Goal: Task Accomplishment & Management: Complete application form

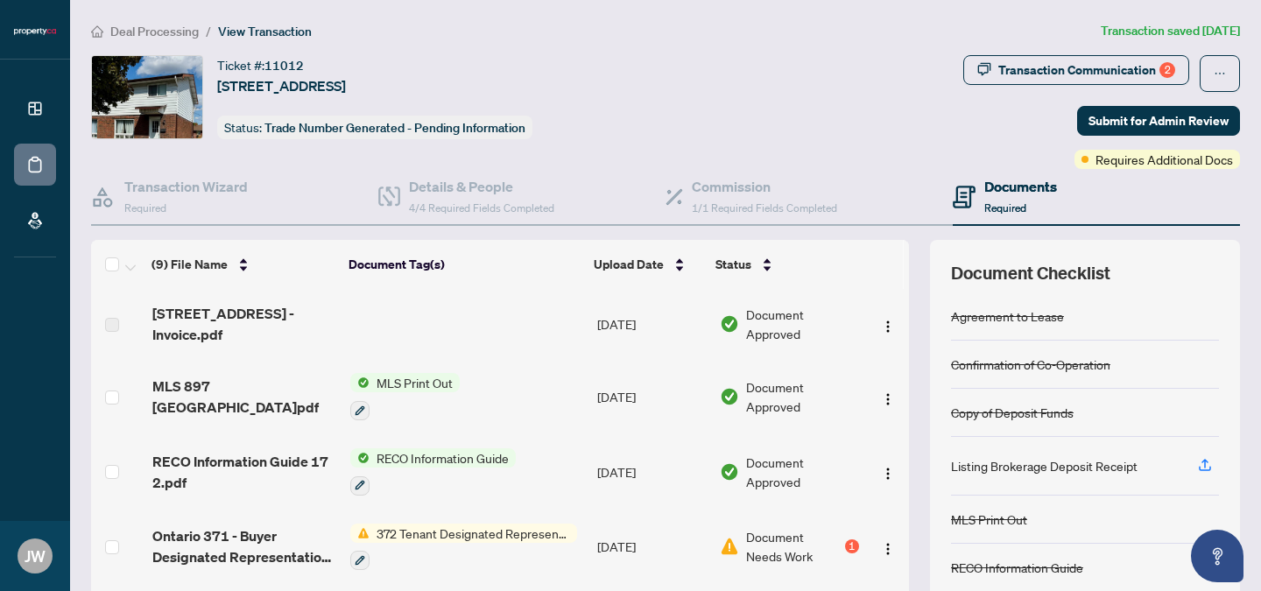
drag, startPoint x: 897, startPoint y: 362, endPoint x: 887, endPoint y: 417, distance: 56.0
click at [887, 417] on div "(9) File Name Document Tag(s) Upload Date Status [STREET_ADDRESS]pdf [DATE] Doc…" at bounding box center [665, 454] width 1149 height 429
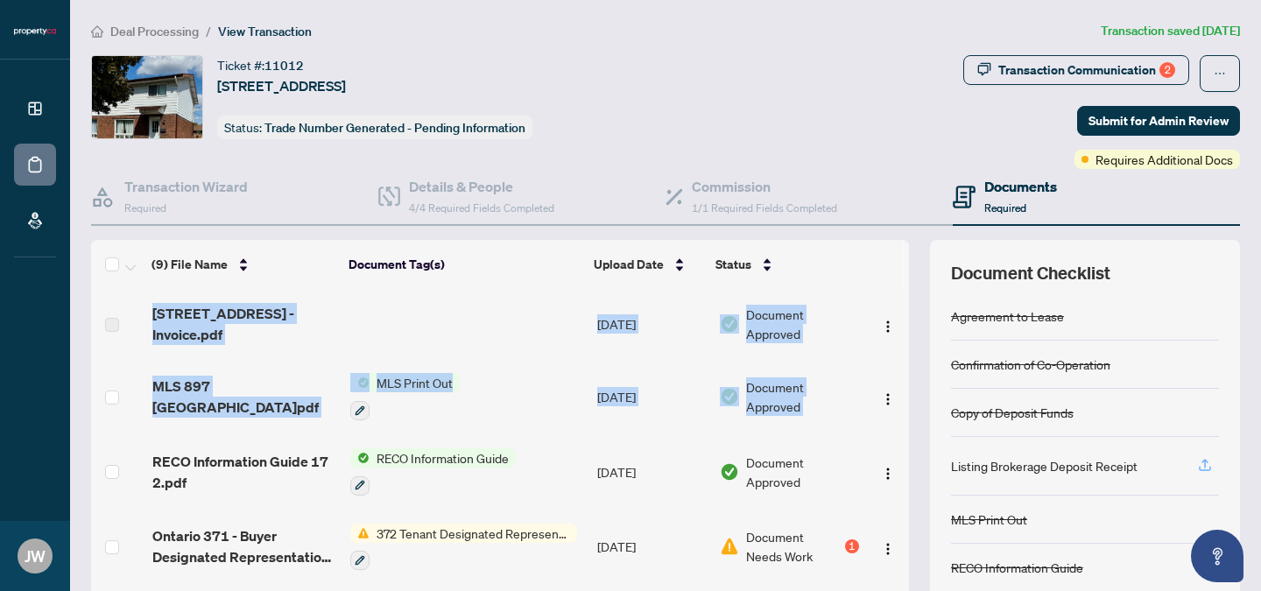
click at [1202, 459] on icon "button" at bounding box center [1205, 463] width 7 height 9
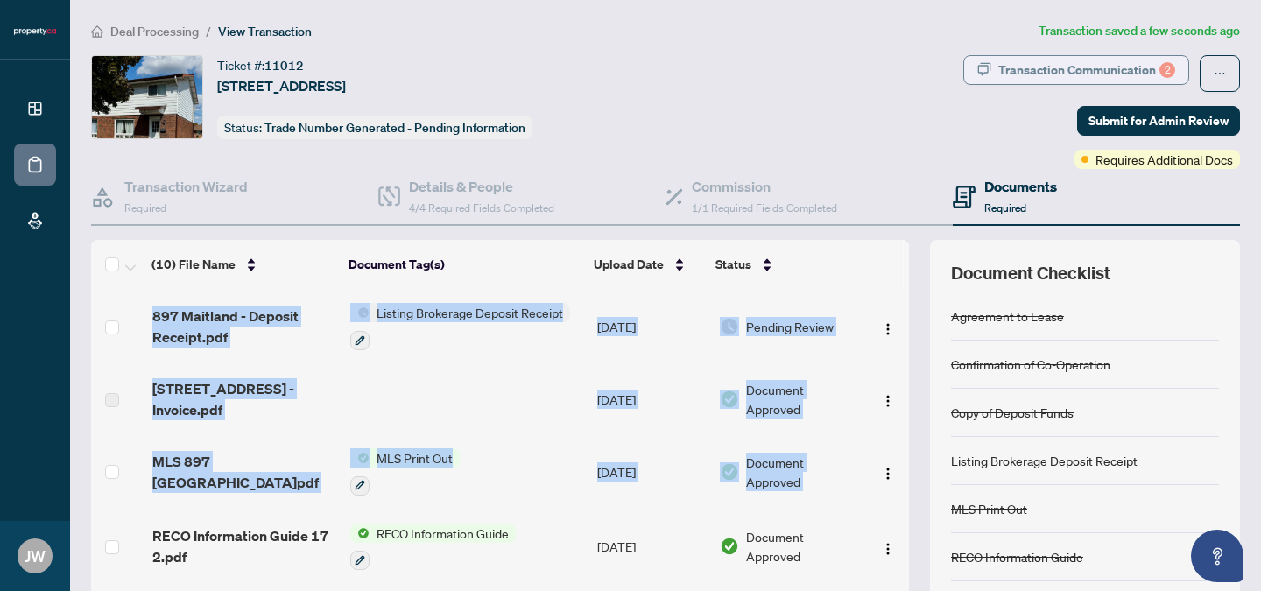
click at [1034, 78] on div "Transaction Communication 2" at bounding box center [1087, 70] width 177 height 28
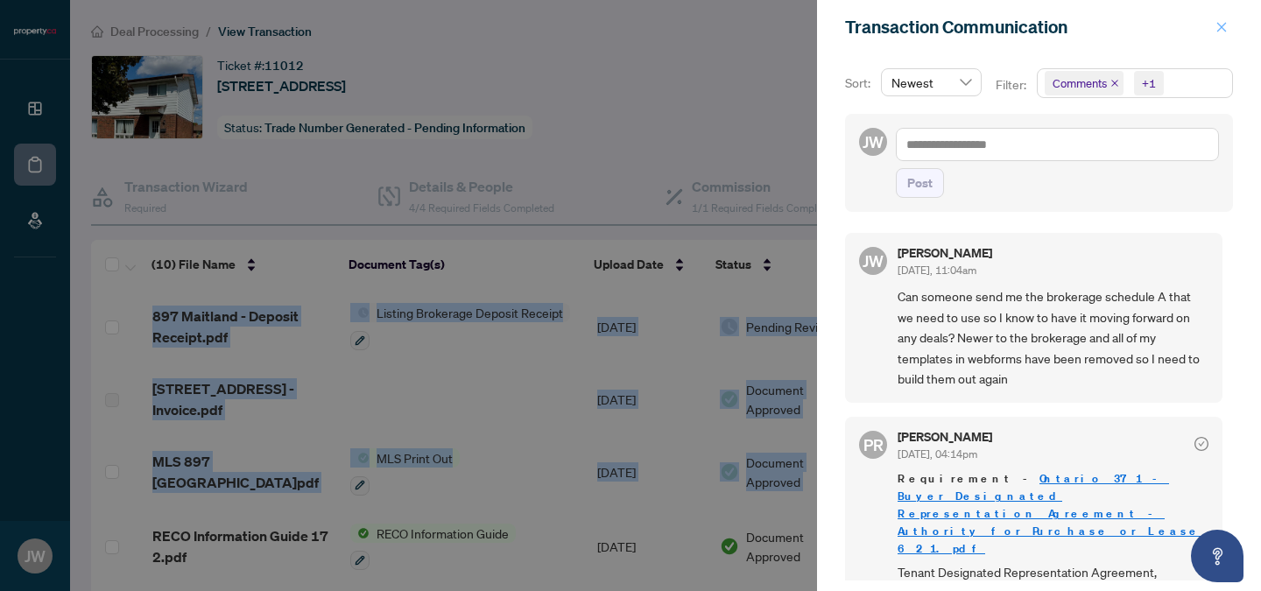
click at [1215, 31] on button "button" at bounding box center [1222, 27] width 23 height 21
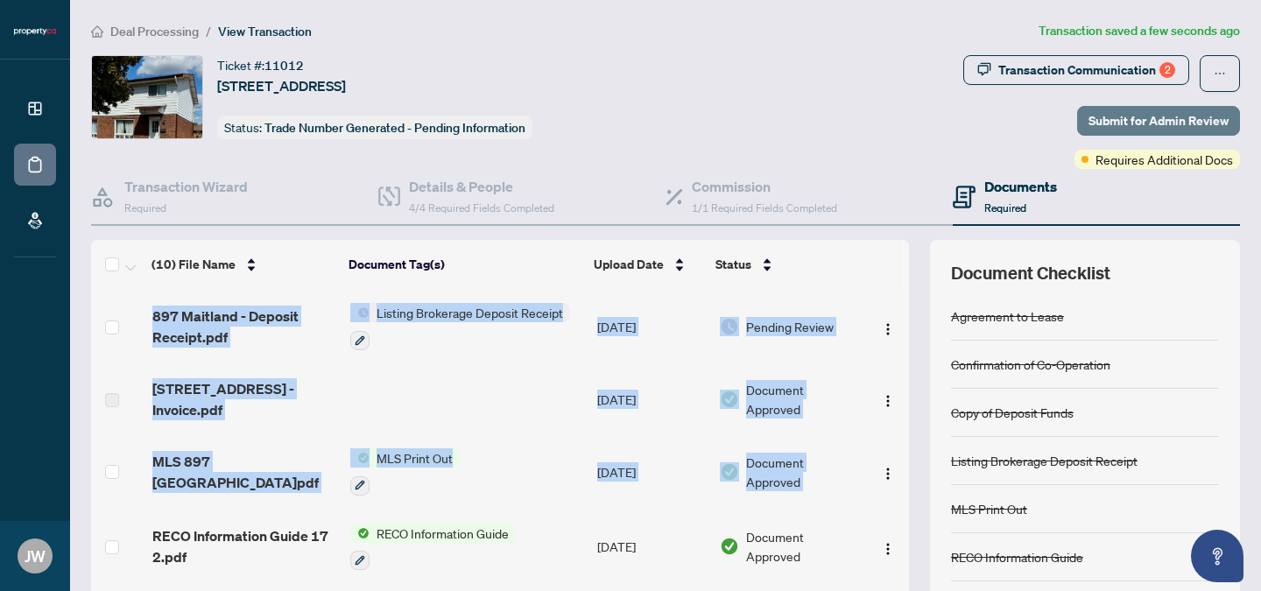
click at [1106, 109] on span "Submit for Admin Review" at bounding box center [1159, 121] width 140 height 28
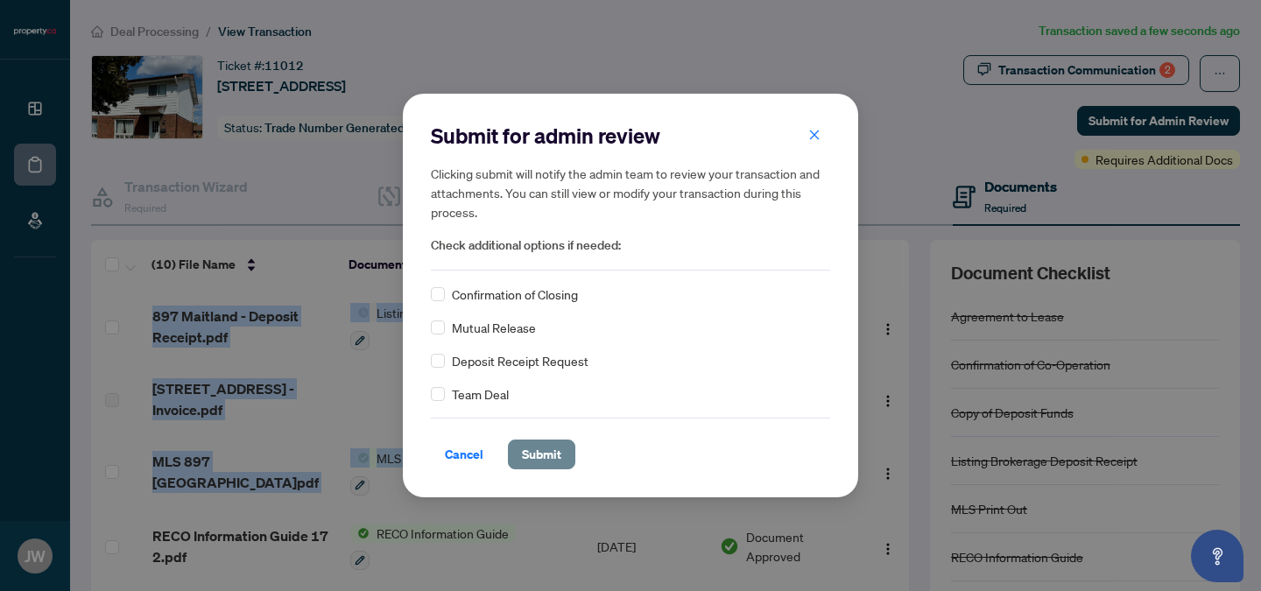
click at [525, 447] on span "Submit" at bounding box center [541, 455] width 39 height 28
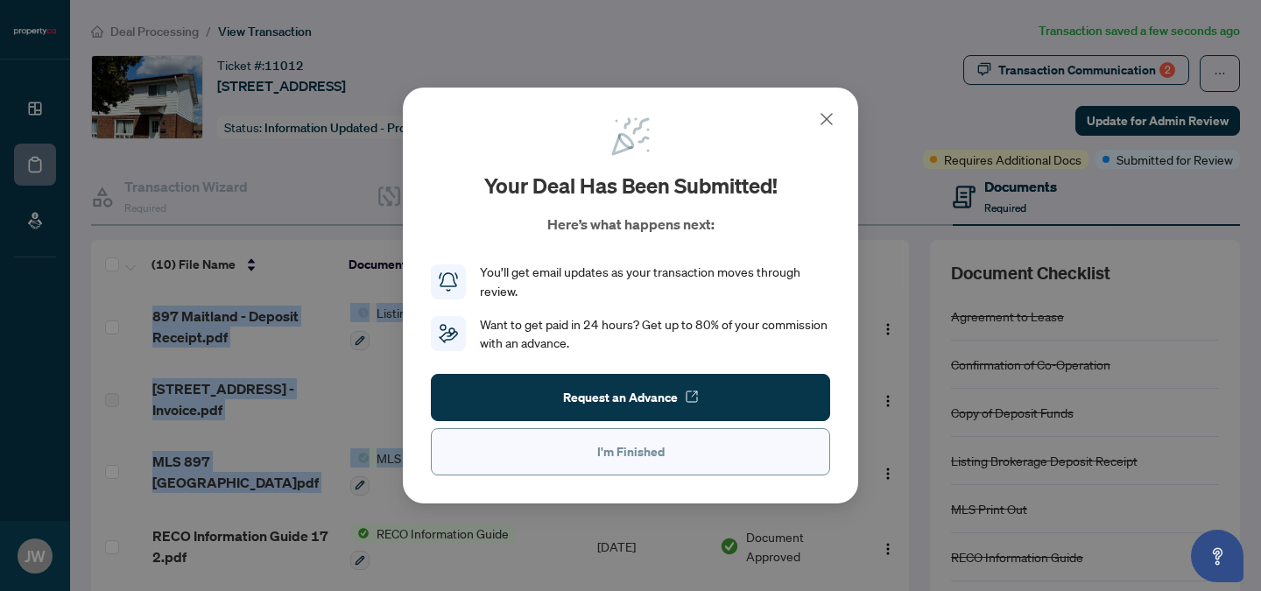
click at [680, 469] on button "I'm Finished" at bounding box center [630, 451] width 399 height 47
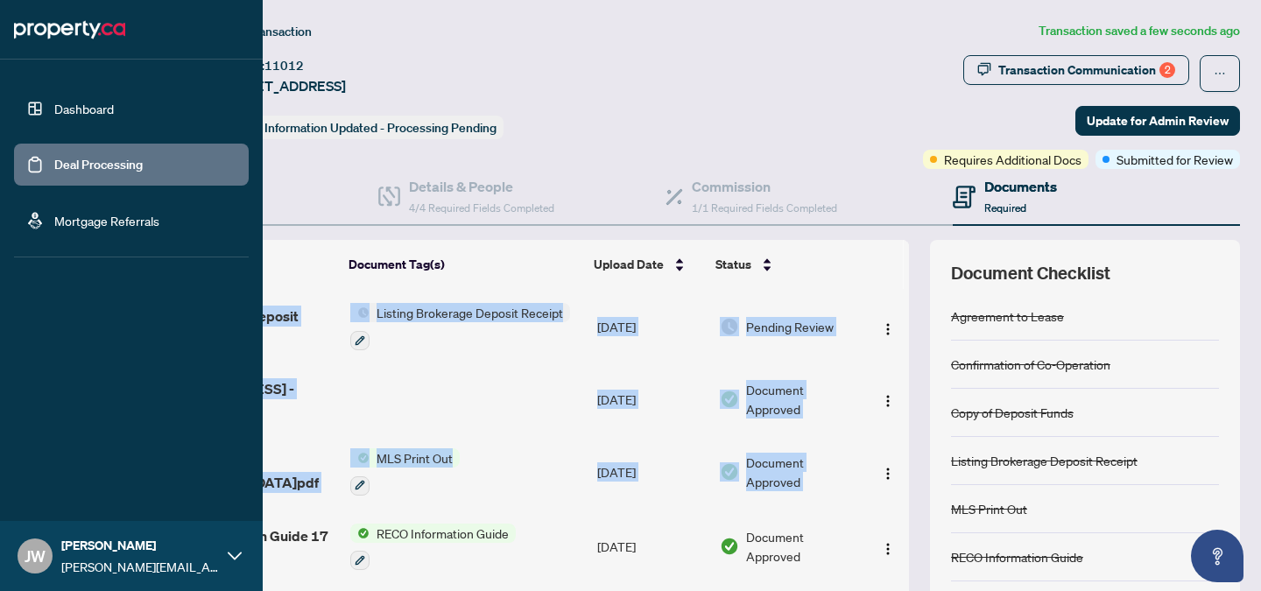
click at [72, 114] on link "Dashboard" at bounding box center [84, 109] width 60 height 16
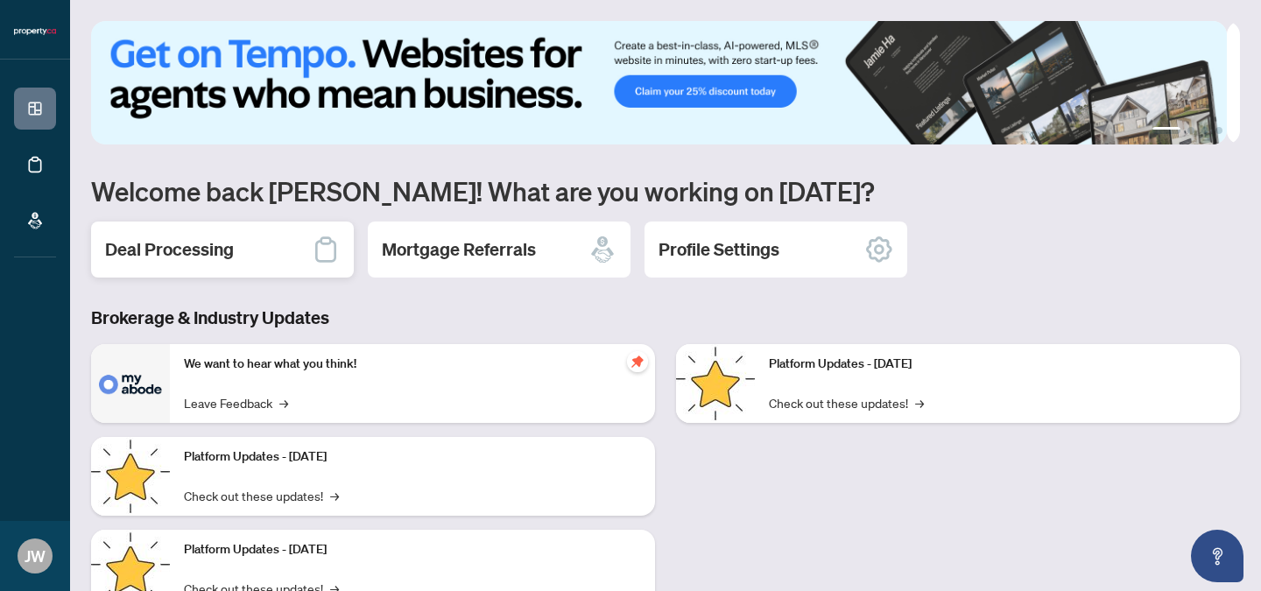
click at [208, 253] on h2 "Deal Processing" at bounding box center [169, 249] width 129 height 25
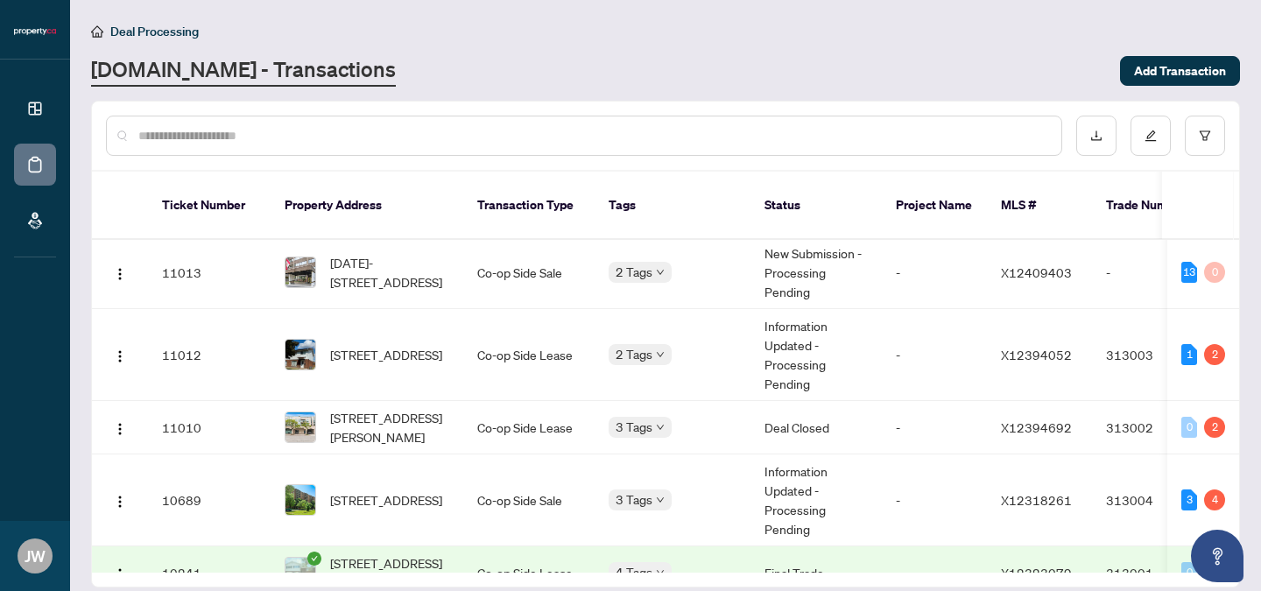
scroll to position [162, 0]
